Goal: Information Seeking & Learning: Learn about a topic

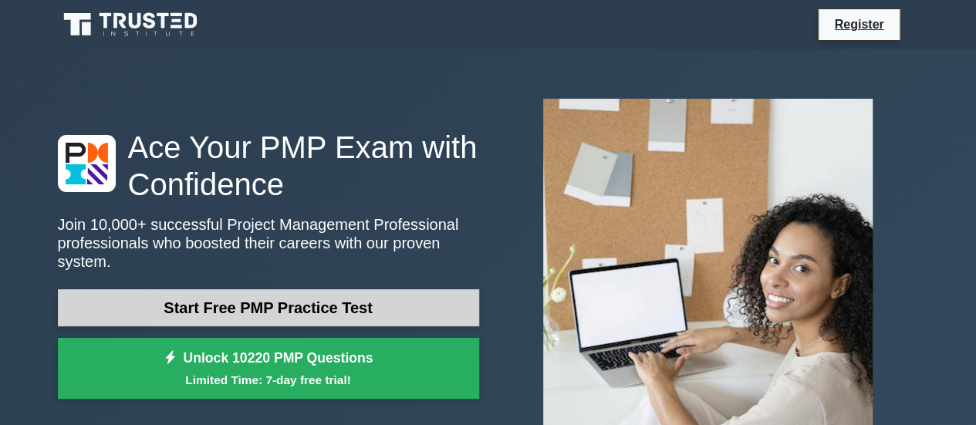
click at [214, 292] on link "Start Free PMP Practice Test" at bounding box center [268, 307] width 421 height 37
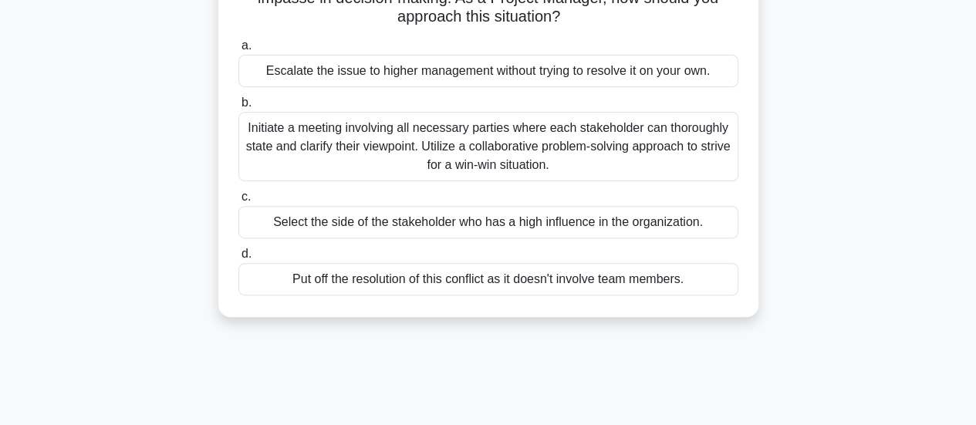
scroll to position [118, 0]
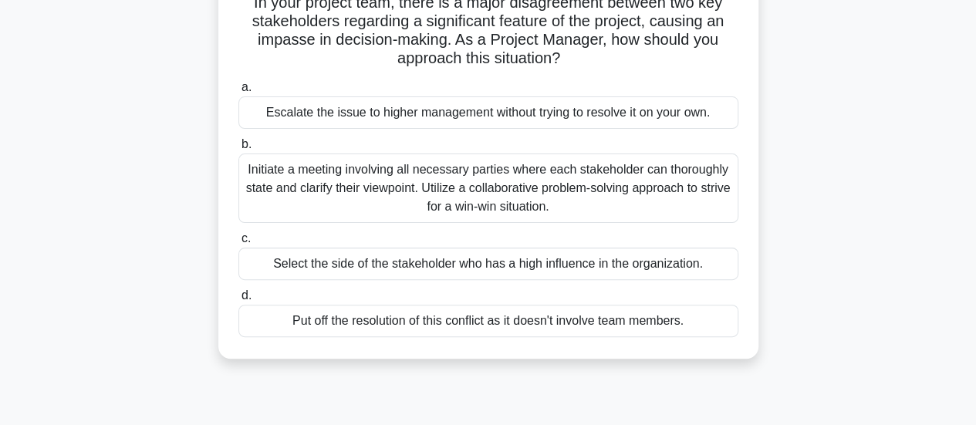
click at [351, 178] on div "Initiate a meeting involving all necessary parties where each stakeholder can t…" at bounding box center [488, 188] width 500 height 69
click at [238, 150] on input "b. Initiate a meeting involving all necessary parties where each stakeholder ca…" at bounding box center [238, 145] width 0 height 10
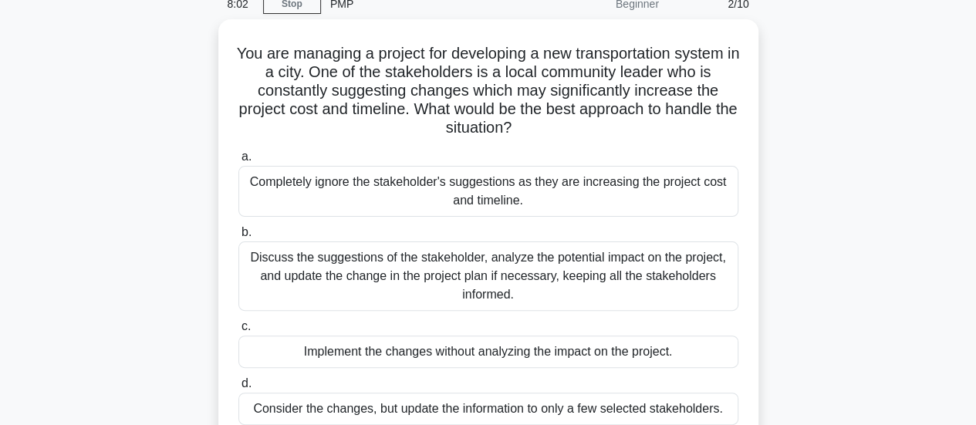
scroll to position [69, 0]
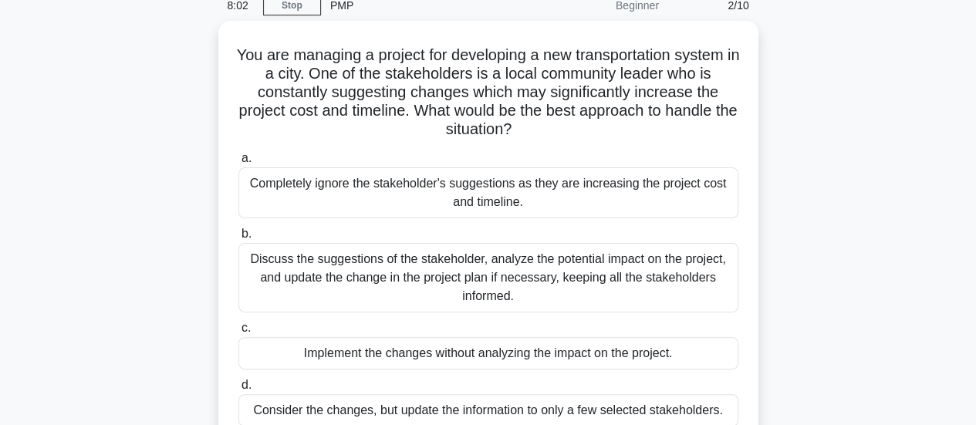
click at [972, 88] on main "8:02 Stop PMP Beginner 2/10 You are managing a project for developing a new tra…" at bounding box center [488, 372] width 976 height 784
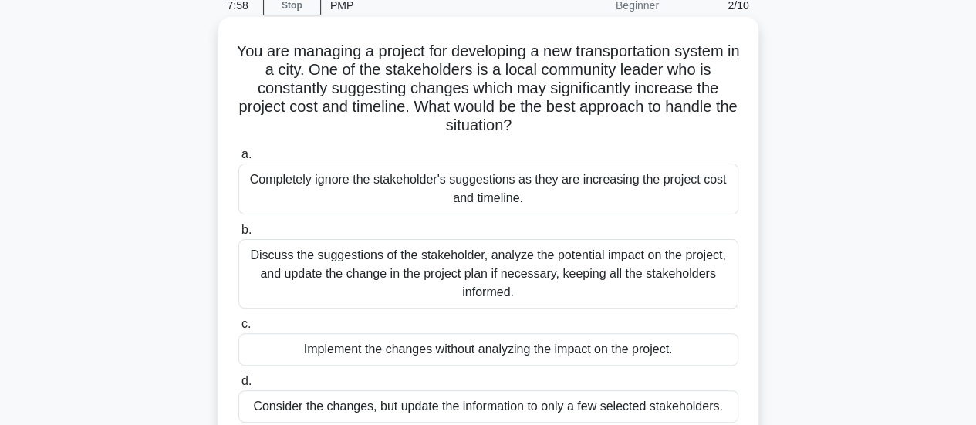
click at [260, 259] on div "Discuss the suggestions of the stakeholder, analyze the potential impact on the…" at bounding box center [488, 273] width 500 height 69
click at [238, 235] on input "b. Discuss the suggestions of the stakeholder, analyze the potential impact on …" at bounding box center [238, 230] width 0 height 10
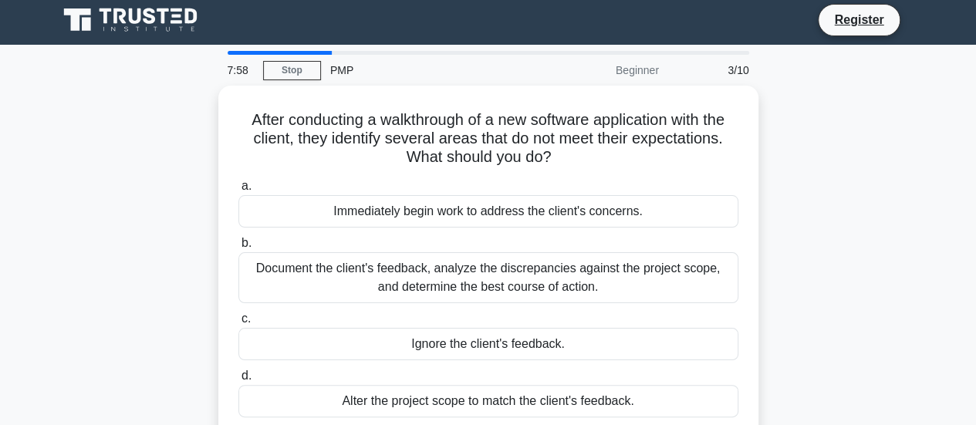
scroll to position [0, 0]
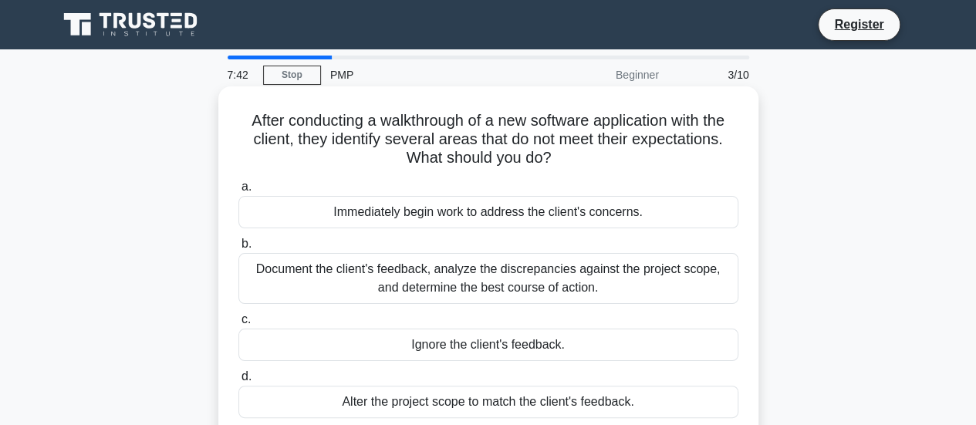
click at [359, 132] on h5 "After conducting a walkthrough of a new software application with the client, t…" at bounding box center [488, 139] width 503 height 57
click at [420, 276] on div "Document the client's feedback, analyze the discrepancies against the project s…" at bounding box center [488, 278] width 500 height 51
click at [238, 249] on input "b. Document the client's feedback, analyze the discrepancies against the projec…" at bounding box center [238, 244] width 0 height 10
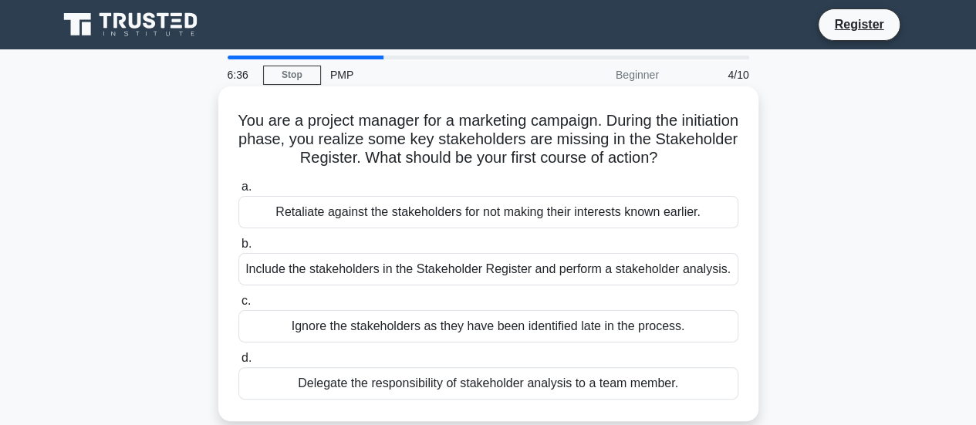
click at [397, 271] on div "Include the stakeholders in the Stakeholder Register and perform a stakeholder …" at bounding box center [488, 269] width 500 height 32
click at [238, 249] on input "b. Include the stakeholders in the Stakeholder Register and perform a stakehold…" at bounding box center [238, 244] width 0 height 10
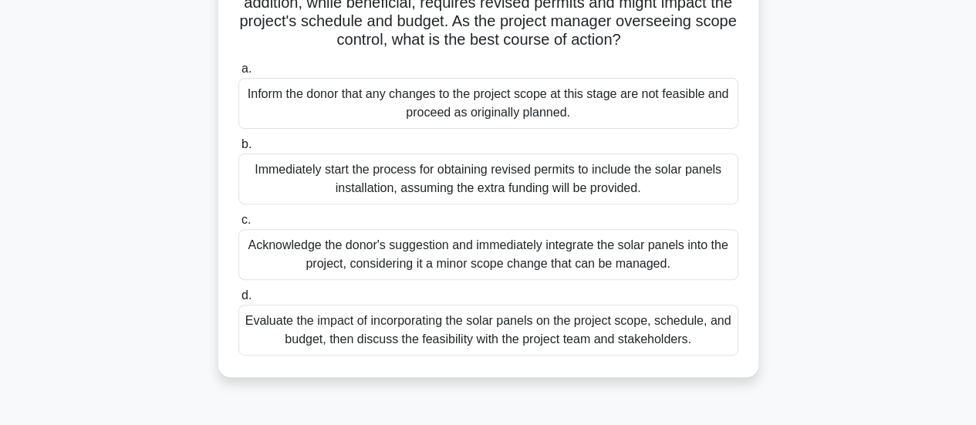
scroll to position [216, 0]
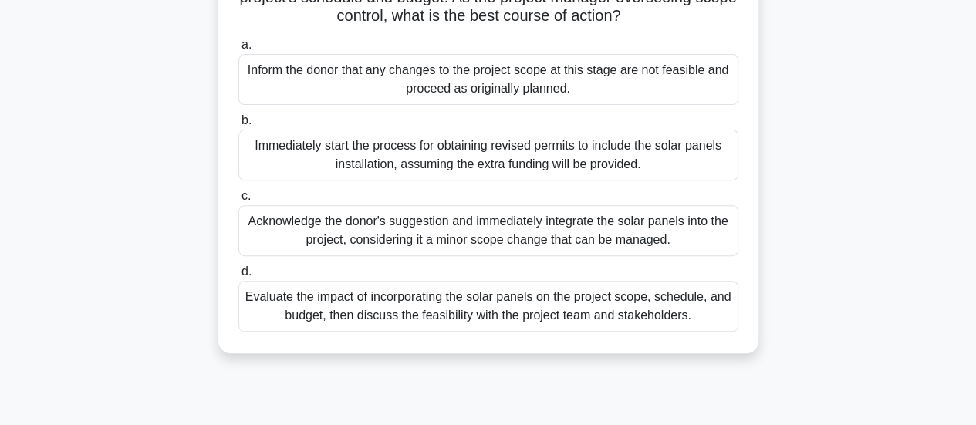
click at [650, 324] on div "Evaluate the impact of incorporating the solar panels on the project scope, sch…" at bounding box center [488, 306] width 500 height 51
click at [238, 277] on input "d. Evaluate the impact of incorporating the solar panels on the project scope, …" at bounding box center [238, 272] width 0 height 10
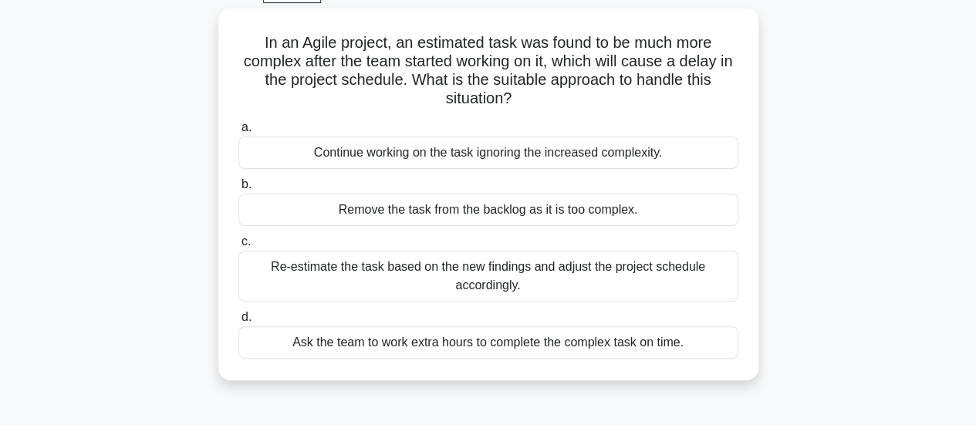
scroll to position [93, 0]
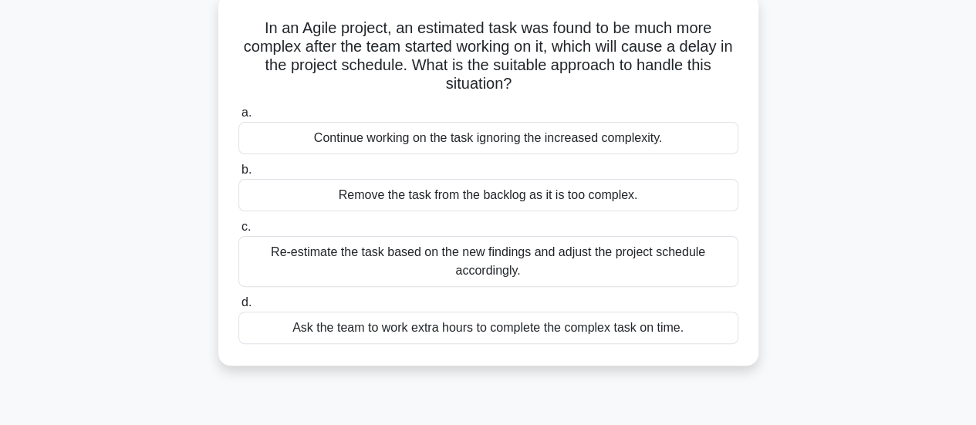
click at [519, 263] on div "Re-estimate the task based on the new findings and adjust the project schedule …" at bounding box center [488, 261] width 500 height 51
click at [238, 232] on input "c. Re-estimate the task based on the new findings and adjust the project schedu…" at bounding box center [238, 227] width 0 height 10
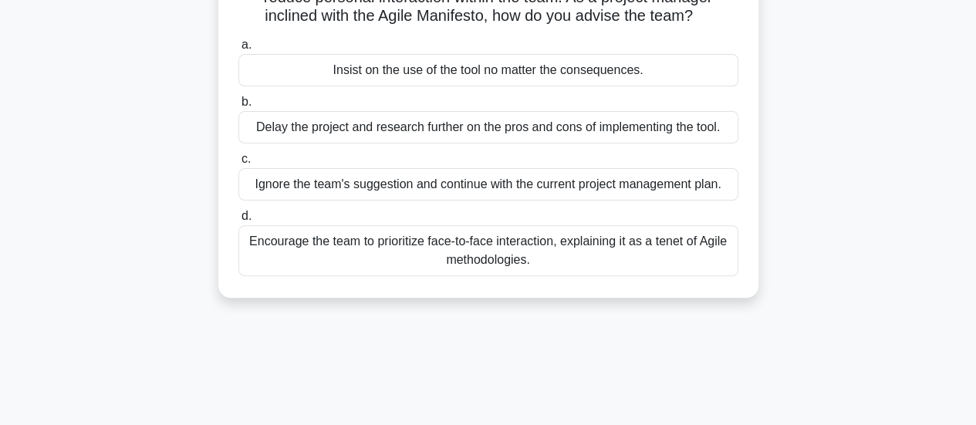
scroll to position [165, 0]
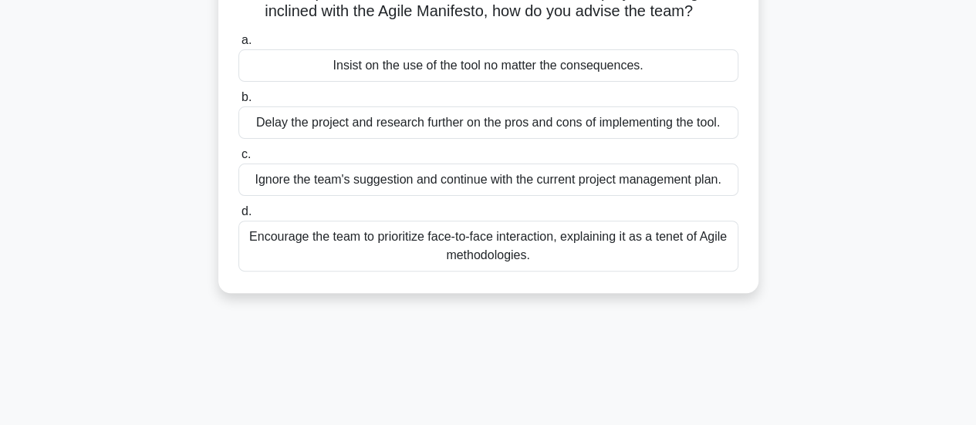
click at [674, 248] on div "Encourage the team to prioritize face-to-face interaction, explaining it as a t…" at bounding box center [488, 246] width 500 height 51
click at [238, 217] on input "d. Encourage the team to prioritize face-to-face interaction, explaining it as …" at bounding box center [238, 212] width 0 height 10
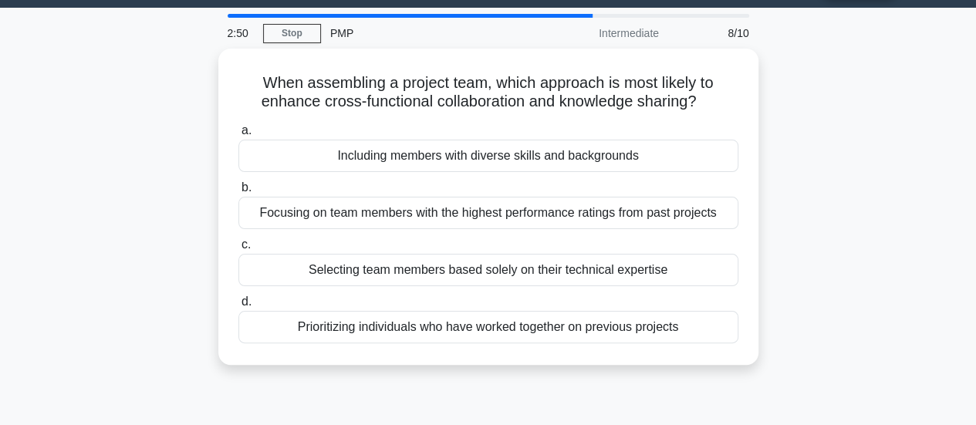
scroll to position [0, 0]
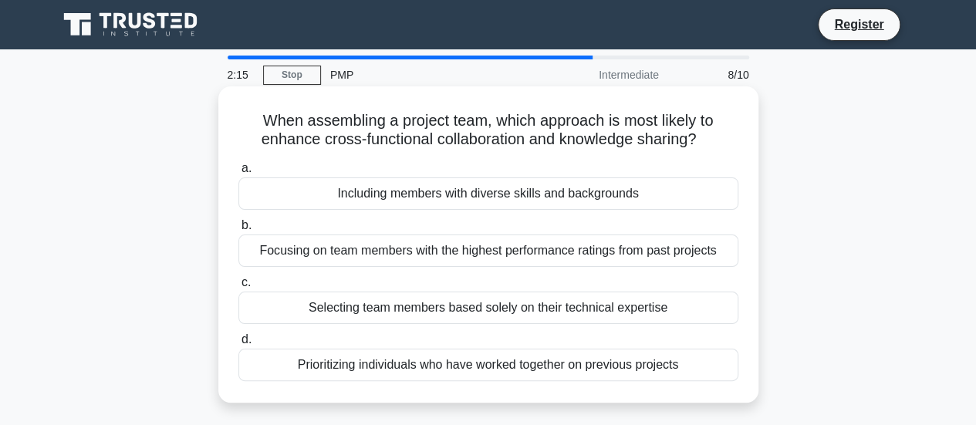
click at [420, 201] on div "Including members with diverse skills and backgrounds" at bounding box center [488, 193] width 500 height 32
click at [238, 174] on input "a. Including members with diverse skills and backgrounds" at bounding box center [238, 169] width 0 height 10
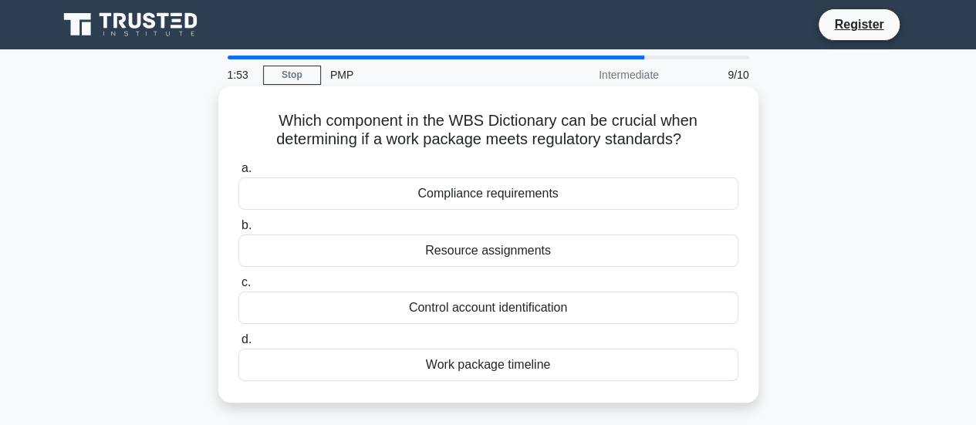
click at [441, 199] on div "Compliance requirements" at bounding box center [488, 193] width 500 height 32
click at [238, 174] on input "a. Compliance requirements" at bounding box center [238, 169] width 0 height 10
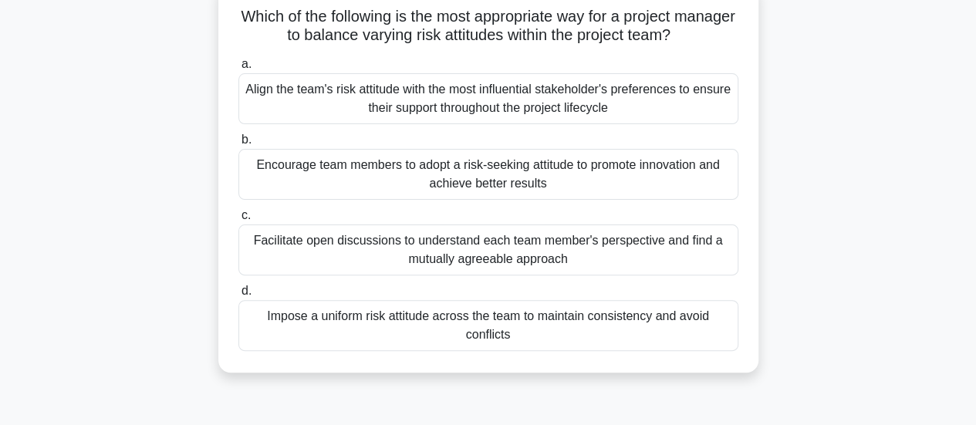
scroll to position [113, 0]
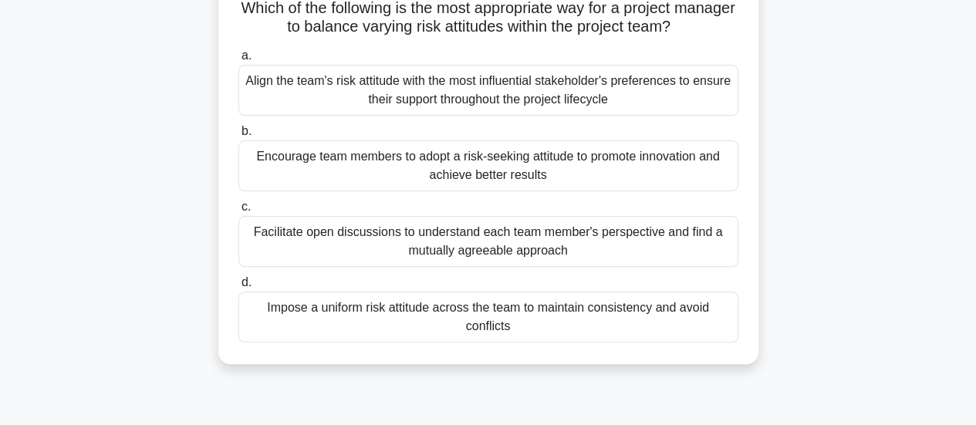
click at [610, 245] on div "Facilitate open discussions to understand each team member's perspective and fi…" at bounding box center [488, 241] width 500 height 51
click at [238, 212] on input "c. Facilitate open discussions to understand each team member's perspective and…" at bounding box center [238, 207] width 0 height 10
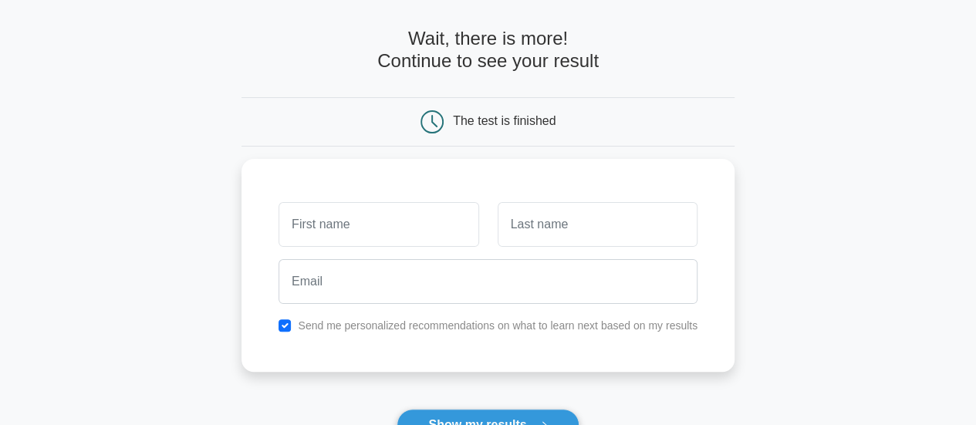
scroll to position [73, 0]
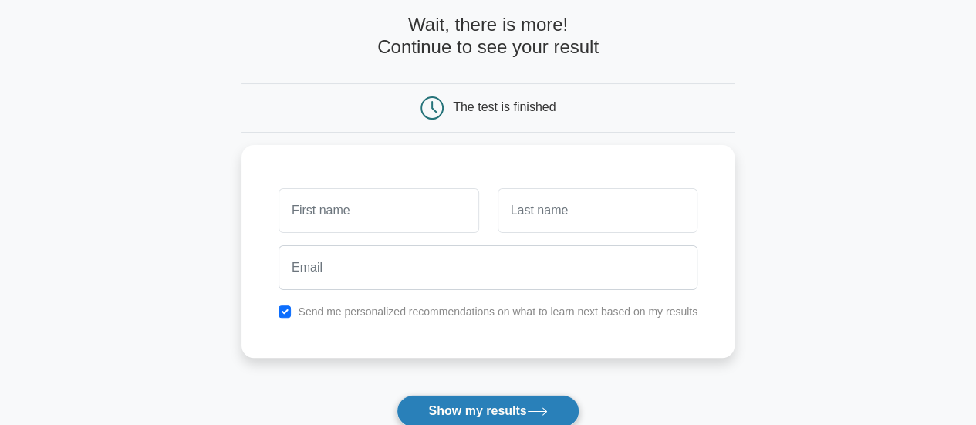
click at [492, 407] on button "Show my results" at bounding box center [488, 411] width 182 height 32
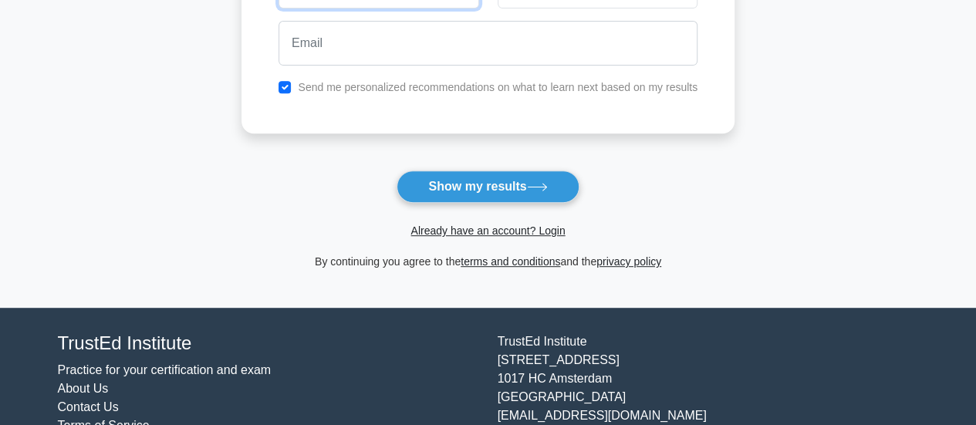
scroll to position [293, 0]
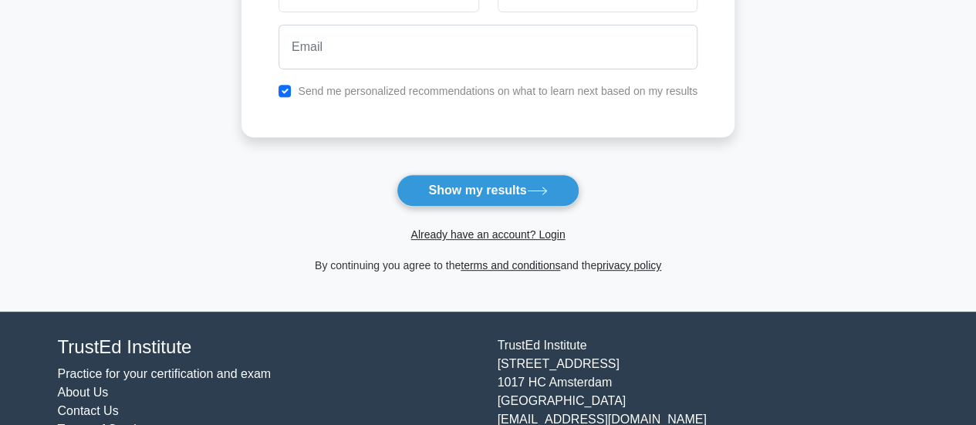
drag, startPoint x: 931, startPoint y: 360, endPoint x: 941, endPoint y: 317, distance: 44.2
click at [941, 317] on footer "TrustEd Institute Practice for your certification and exam About Us Contact Us …" at bounding box center [488, 397] width 976 height 171
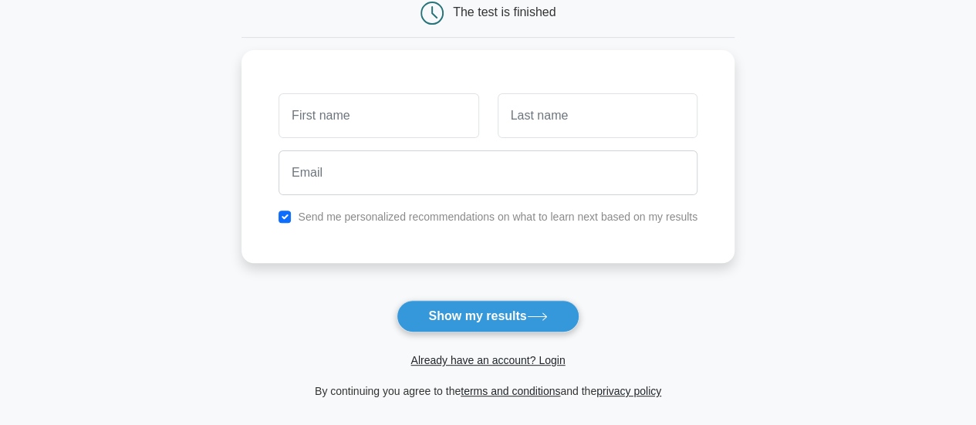
scroll to position [94, 0]
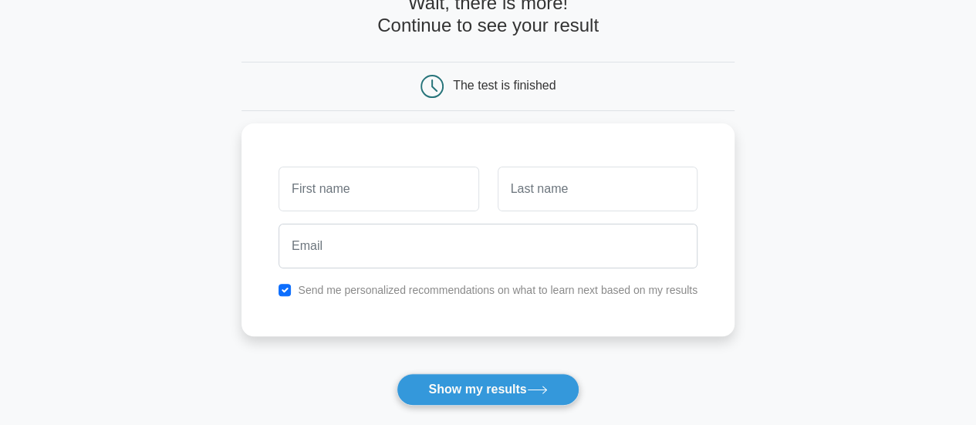
click at [910, 218] on main "Wait, there is more! Continue to see your result The test is finished and the" at bounding box center [488, 233] width 976 height 556
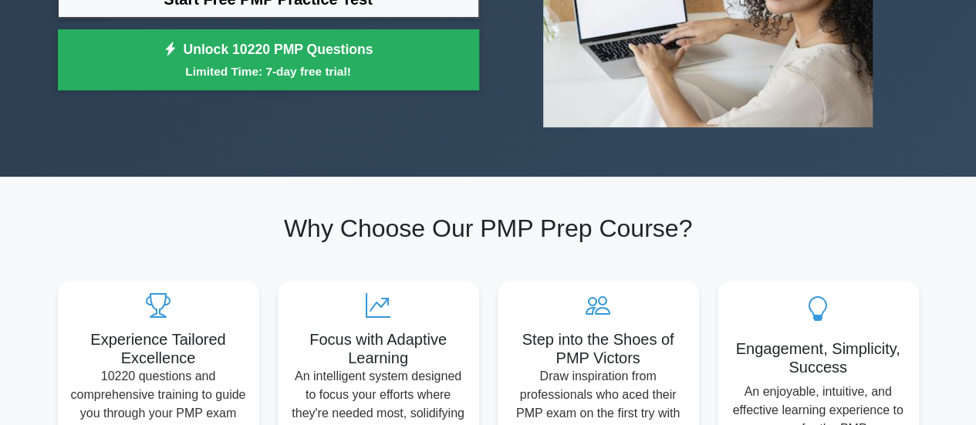
scroll to position [380, 0]
